Goal: Obtain resource: Obtain resource

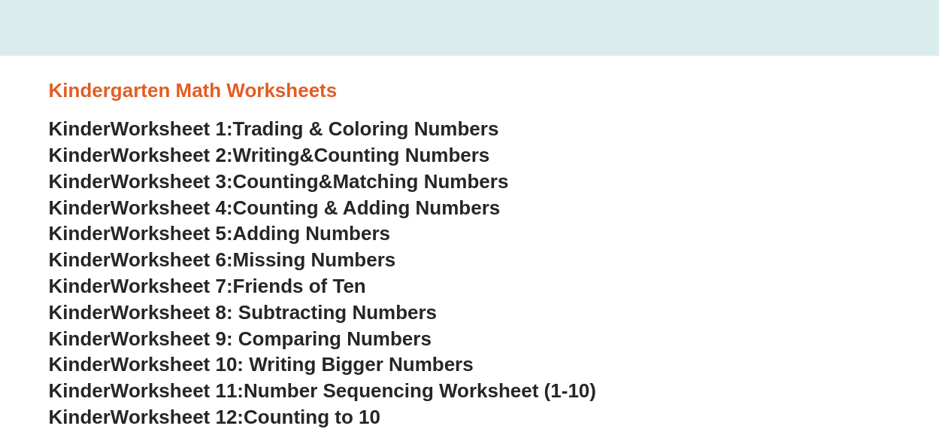
scroll to position [381, 0]
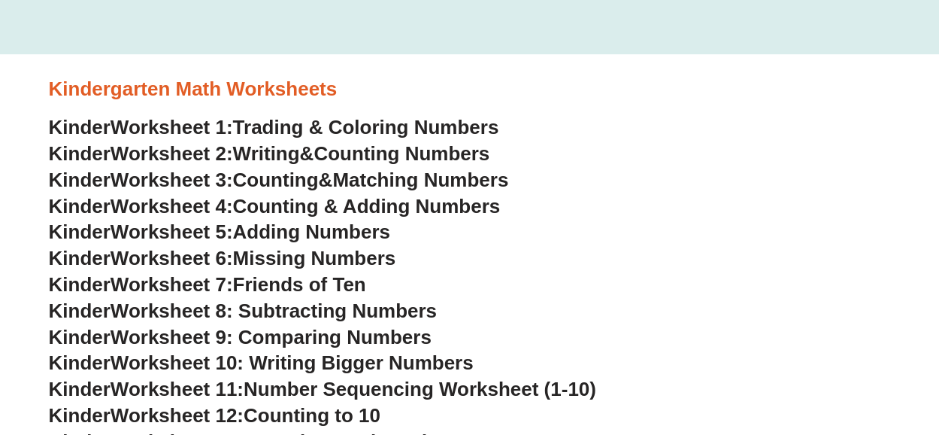
click at [356, 336] on span "Worksheet 9: Comparing Numbers" at bounding box center [271, 337] width 321 height 23
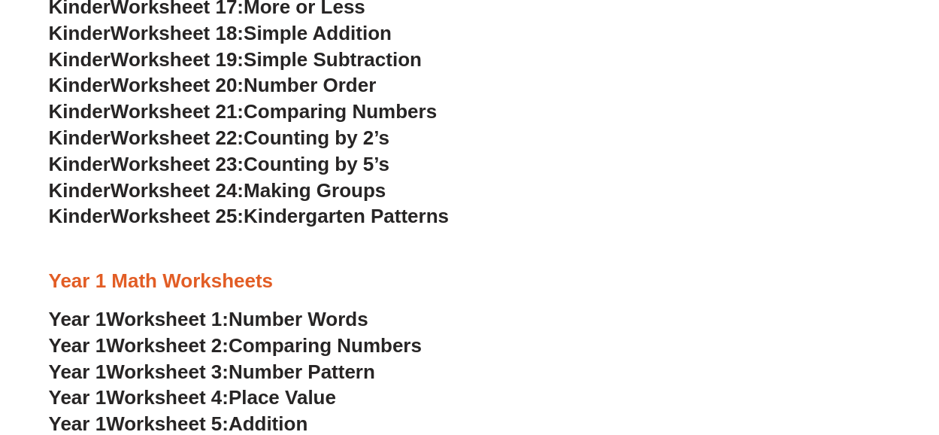
scroll to position [1037, 0]
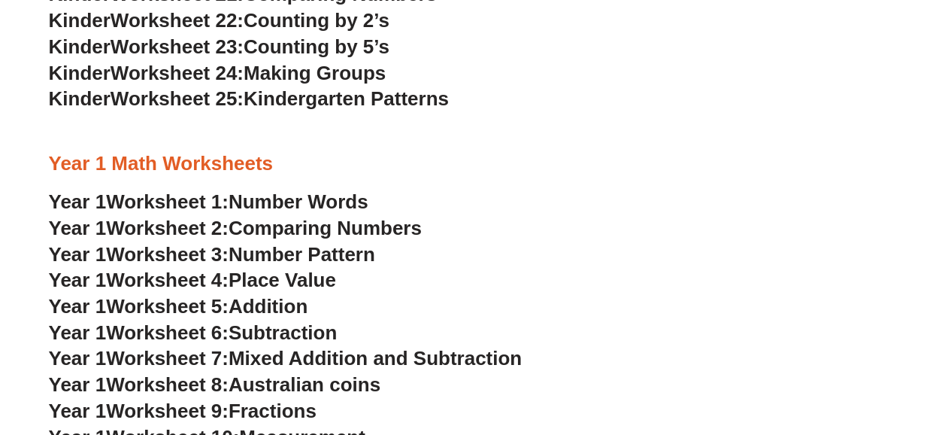
click at [296, 250] on span "Number Pattern" at bounding box center [302, 254] width 147 height 23
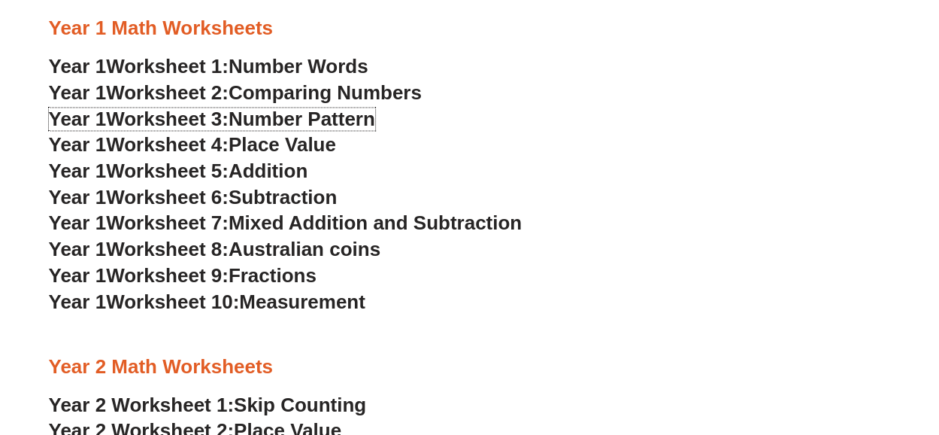
scroll to position [1173, 0]
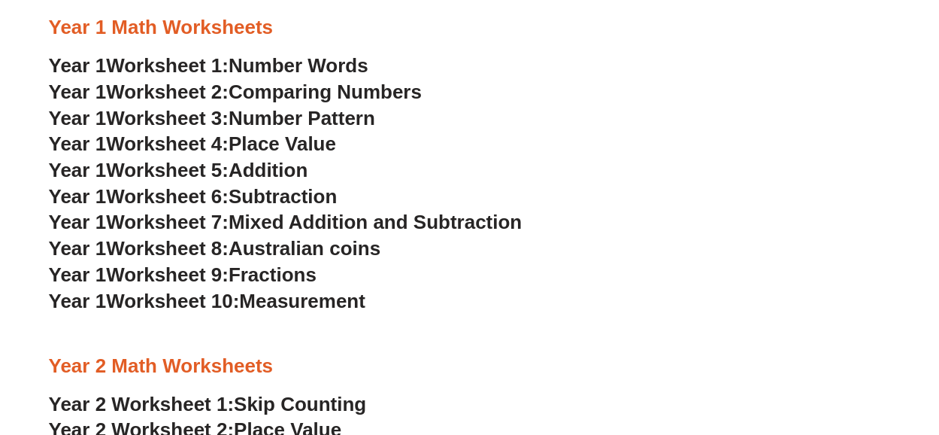
click at [310, 303] on span "Measurement" at bounding box center [302, 300] width 126 height 23
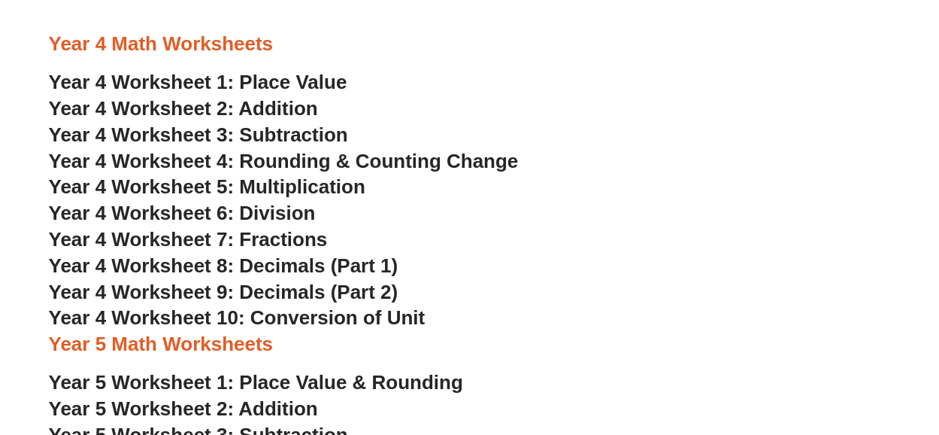
scroll to position [2201, 0]
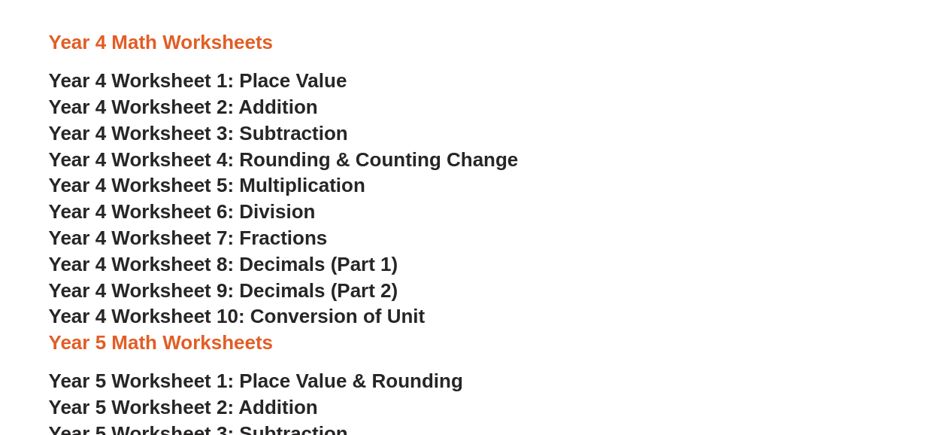
click at [287, 315] on span "Year 4 Worksheet 10: Conversion of Unit" at bounding box center [237, 316] width 377 height 23
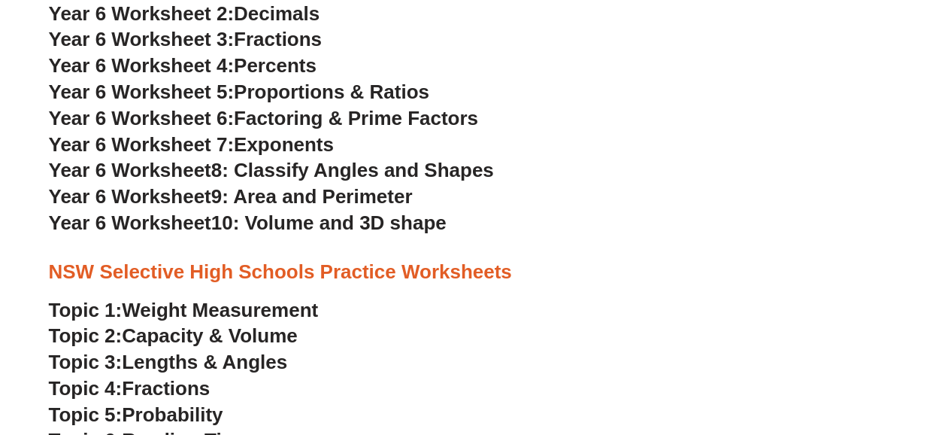
scroll to position [2937, 0]
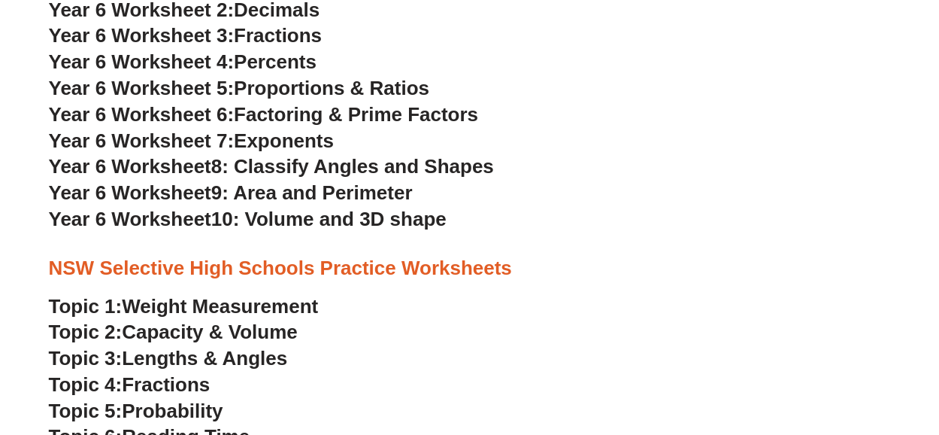
click at [247, 303] on span "Weight Measurement" at bounding box center [220, 306] width 196 height 23
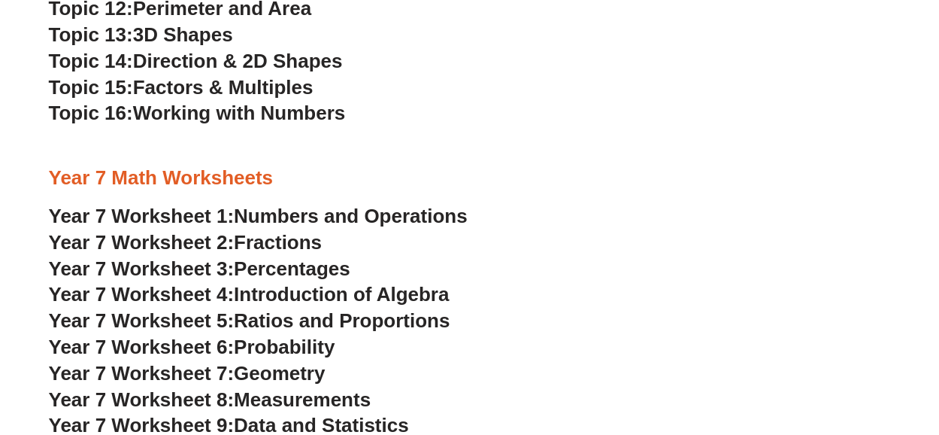
scroll to position [3523, 0]
click at [251, 264] on span "Percentages" at bounding box center [292, 267] width 117 height 23
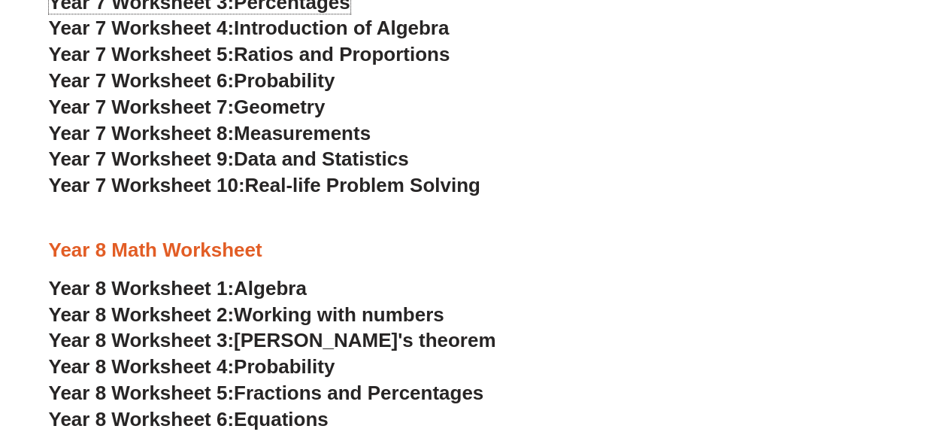
scroll to position [3789, 0]
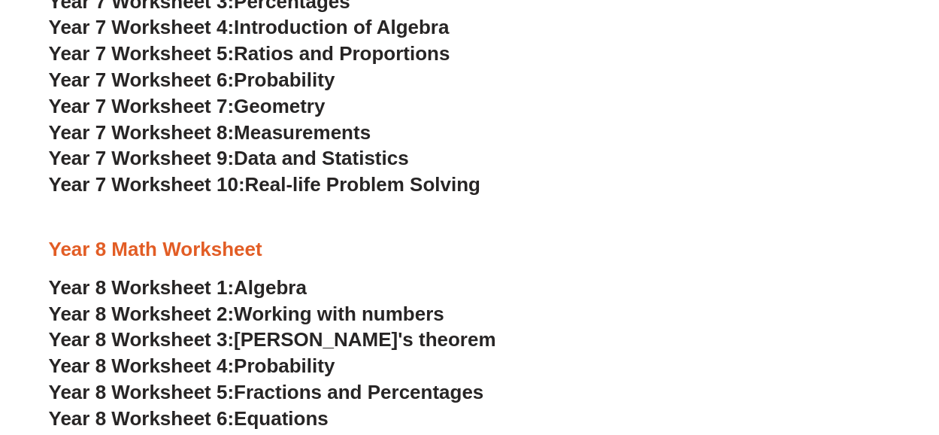
click at [289, 284] on span "Algebra" at bounding box center [270, 287] width 73 height 23
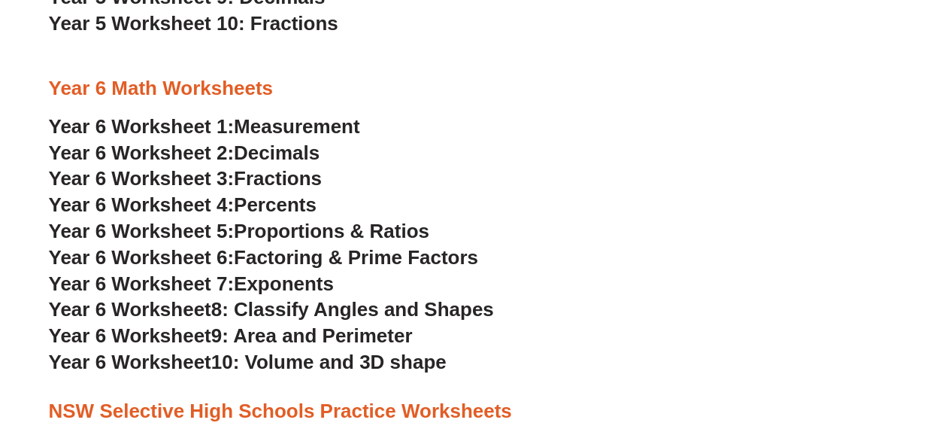
scroll to position [2793, 0]
click at [265, 204] on span "Percents" at bounding box center [275, 205] width 83 height 23
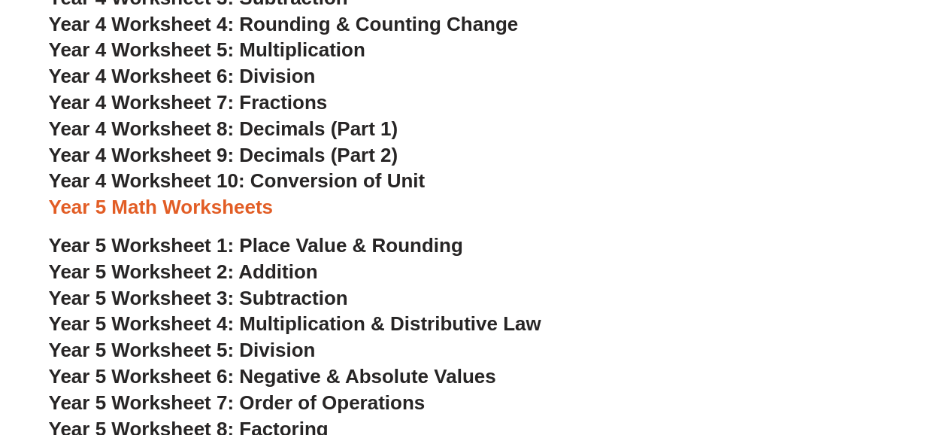
scroll to position [2336, 0]
click at [273, 49] on span "Year 4 Worksheet 5: Multiplication" at bounding box center [207, 50] width 317 height 23
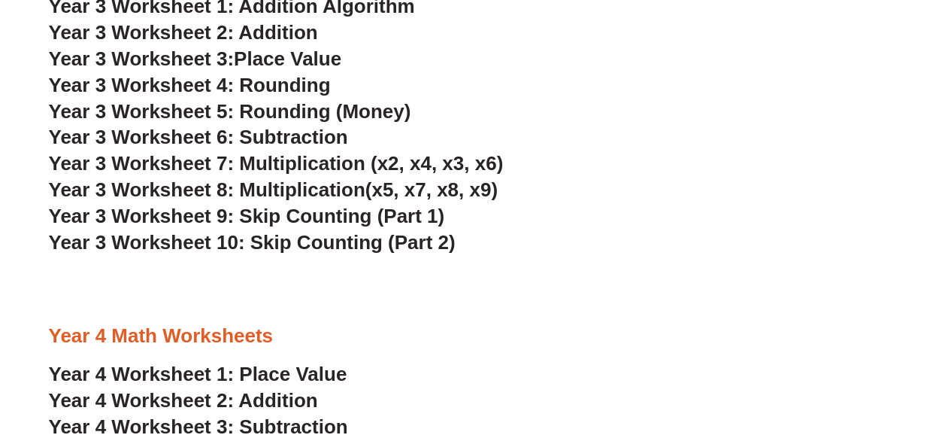
scroll to position [1907, 0]
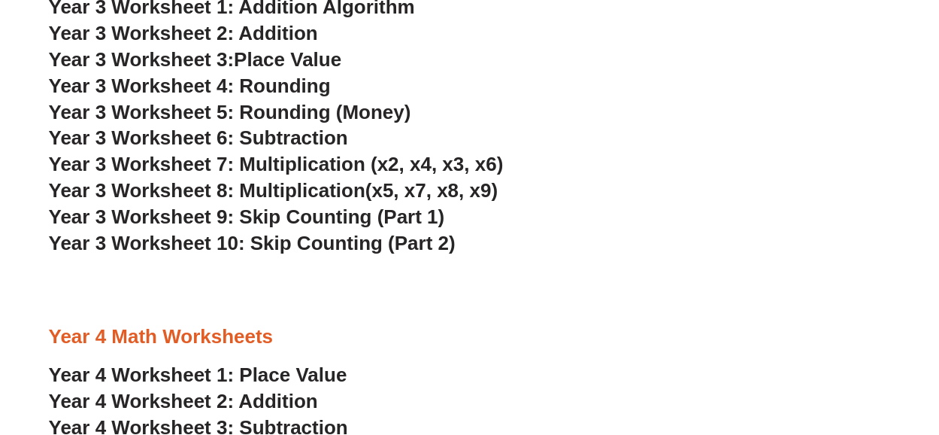
click at [253, 213] on span "Year 3 Worksheet 9: Skip Counting (Part 1)" at bounding box center [247, 216] width 396 height 23
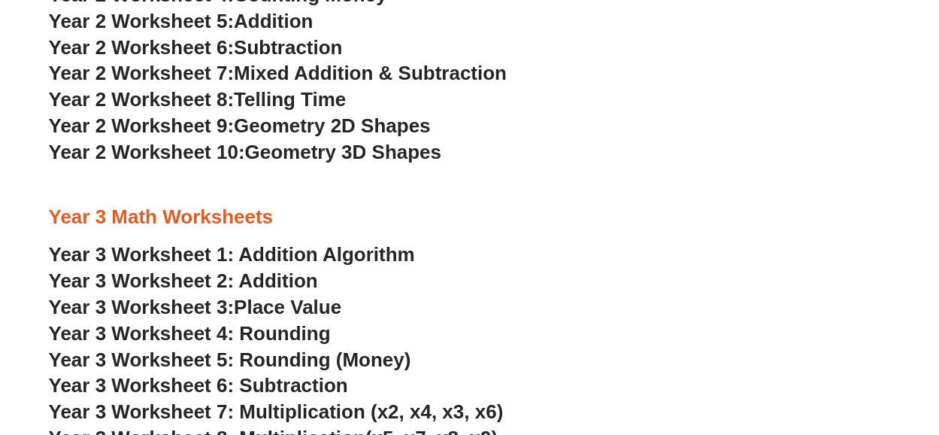
scroll to position [1657, 0]
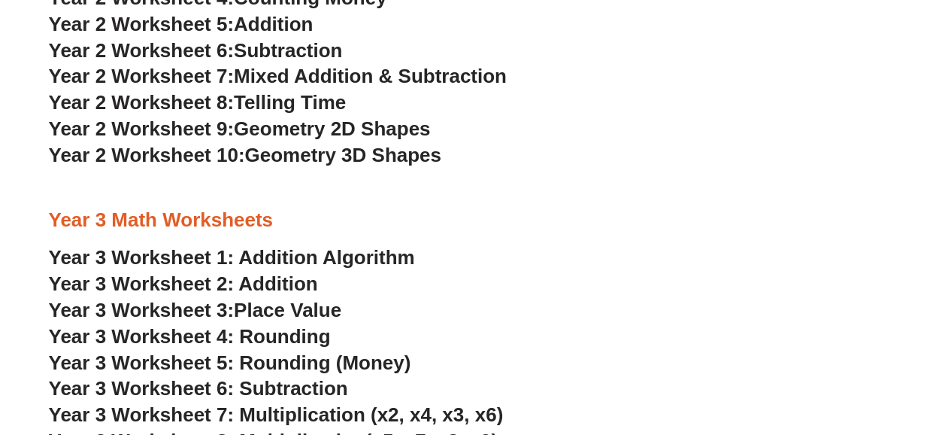
click at [311, 150] on span "Geometry 3D Shapes" at bounding box center [342, 155] width 196 height 23
